Goal: Task Accomplishment & Management: Use online tool/utility

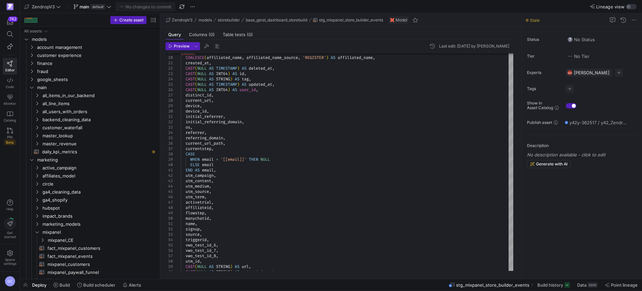
scroll to position [5, 0]
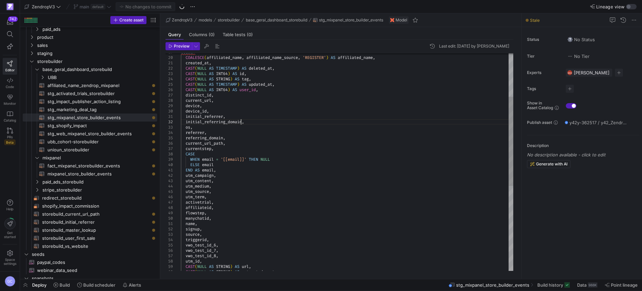
drag, startPoint x: 240, startPoint y: 122, endPoint x: 253, endPoint y: 131, distance: 16.3
click at [240, 122] on div "SELECT COALESCE ( affiliated_name , affiliated_name_source , 'REGISTER' ) AS af…" at bounding box center [347, 213] width 332 height 530
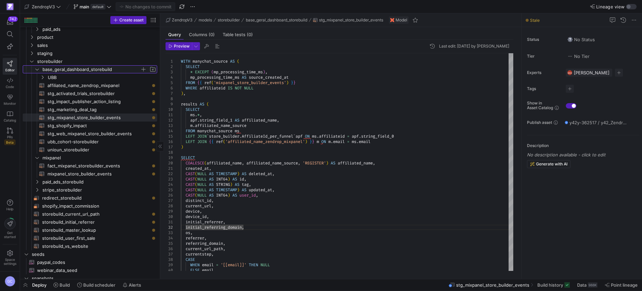
click at [35, 68] on icon "Press SPACE to select this row." at bounding box center [37, 69] width 5 height 4
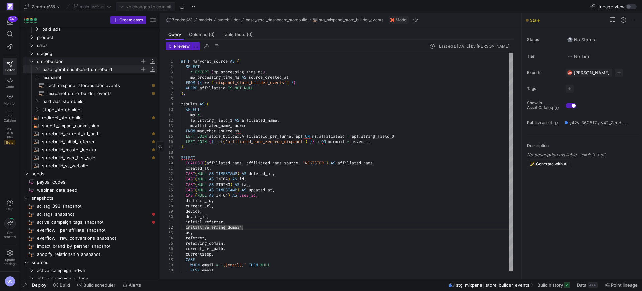
click at [31, 61] on icon "Press SPACE to select this row." at bounding box center [31, 62] width 3 height 2
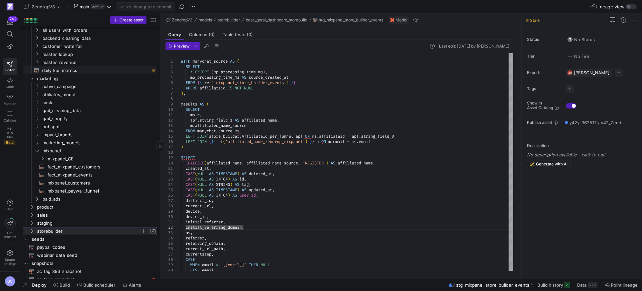
scroll to position [42, 0]
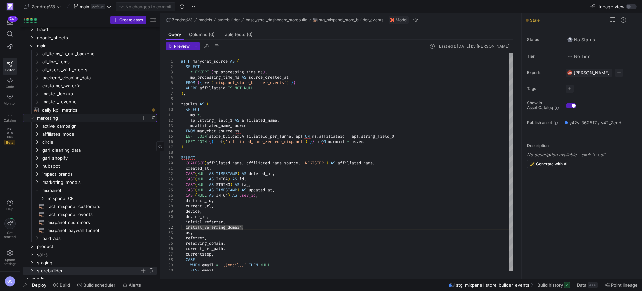
click at [29, 115] on span "marketing" at bounding box center [92, 117] width 128 height 7
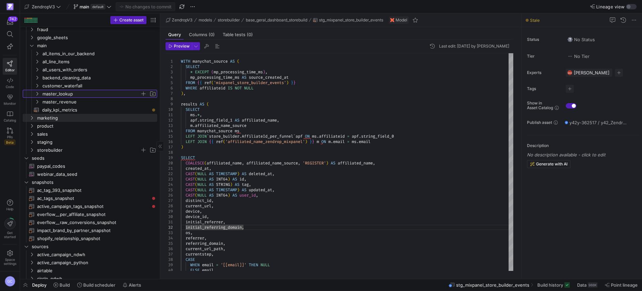
click at [37, 92] on icon "Press SPACE to select this row." at bounding box center [37, 94] width 5 height 4
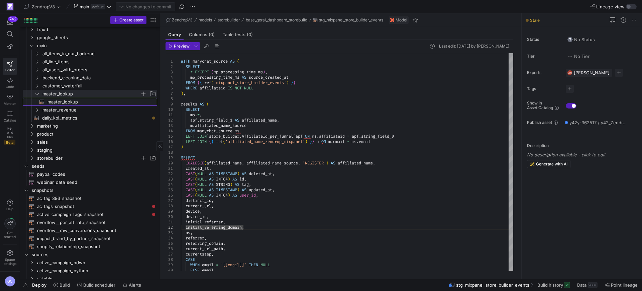
click at [78, 100] on span "master_lookup​​​​​​​​​​" at bounding box center [98, 102] width 102 height 8
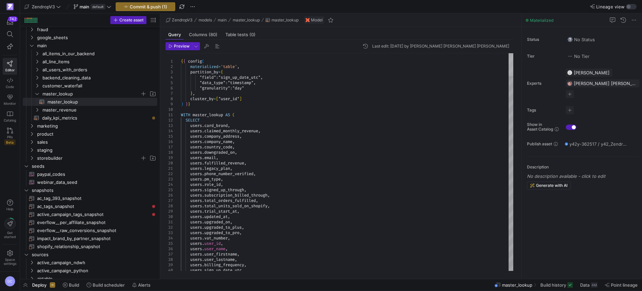
click at [509, 76] on div at bounding box center [511, 64] width 5 height 23
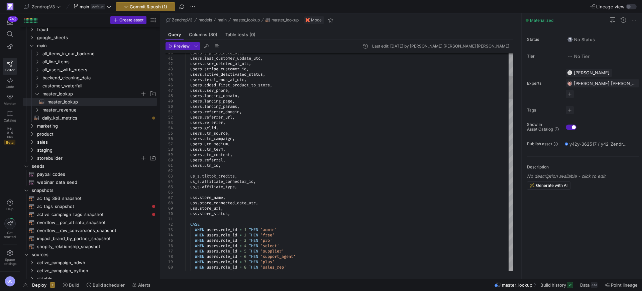
scroll to position [21, 94]
drag, startPoint x: 507, startPoint y: 85, endPoint x: 507, endPoint y: 92, distance: 7.1
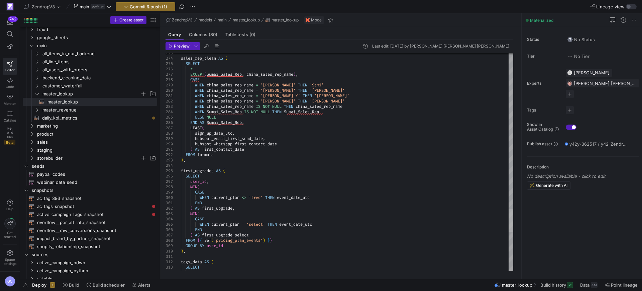
click at [512, 220] on div at bounding box center [511, 220] width 5 height 23
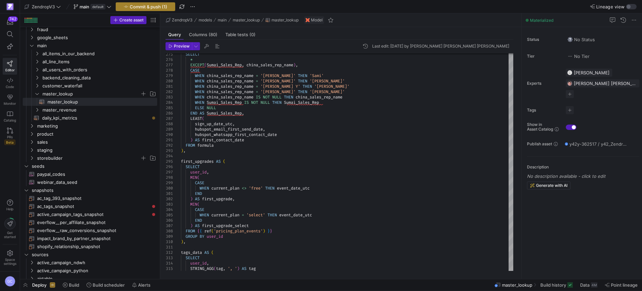
type textarea "users.last_customer_update_utc, users.user_deleted_at_utc, users.stripe_custome…"
click at [165, 7] on span "Commit & push (1)" at bounding box center [148, 6] width 37 height 5
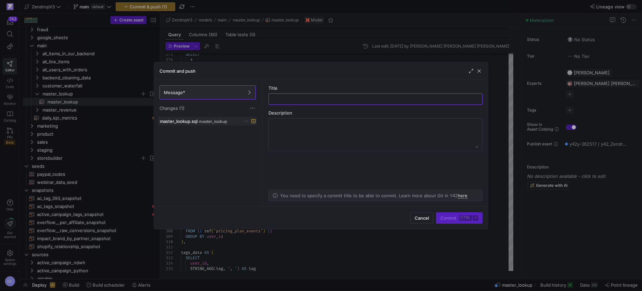
click at [245, 123] on icon at bounding box center [246, 121] width 4 height 4
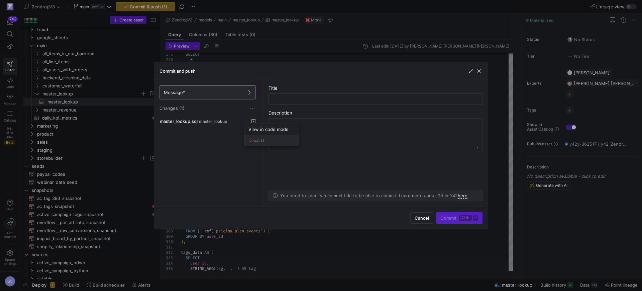
click at [255, 140] on span "Discard" at bounding box center [256, 139] width 15 height 5
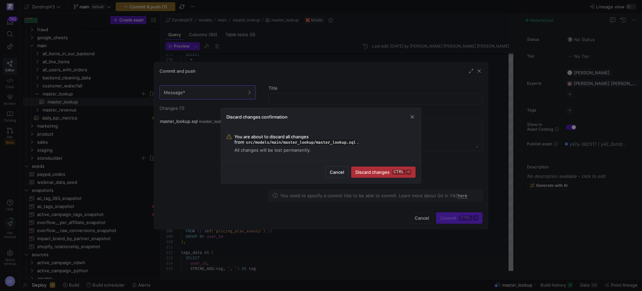
click at [384, 172] on span "Discard changes ctrl ⏎" at bounding box center [384, 171] width 56 height 5
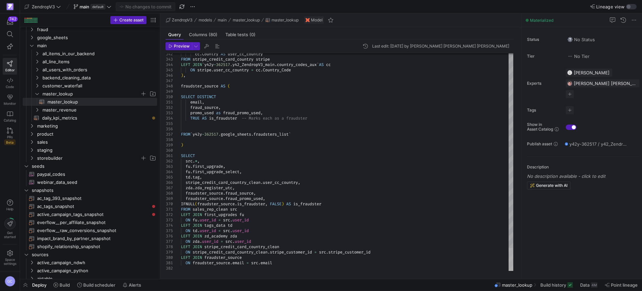
click at [513, 271] on div at bounding box center [511, 259] width 5 height 23
